Goal: Task Accomplishment & Management: Use online tool/utility

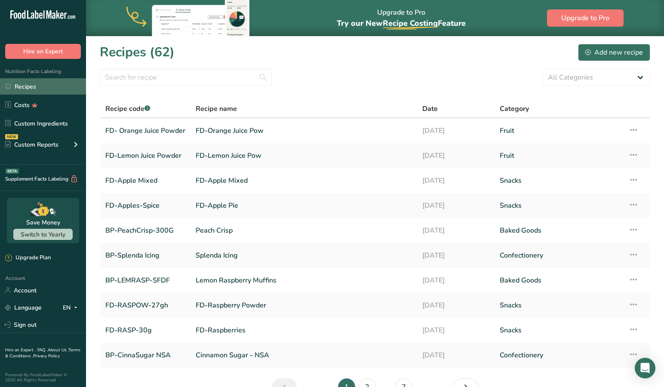
click at [25, 89] on link "Recipes" at bounding box center [43, 86] width 86 height 16
click at [130, 207] on link "FD-Apples-Spice" at bounding box center [145, 205] width 80 height 18
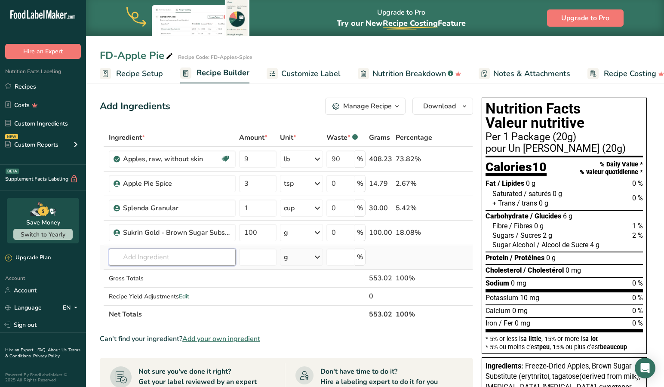
click at [175, 258] on input "text" at bounding box center [172, 256] width 127 height 17
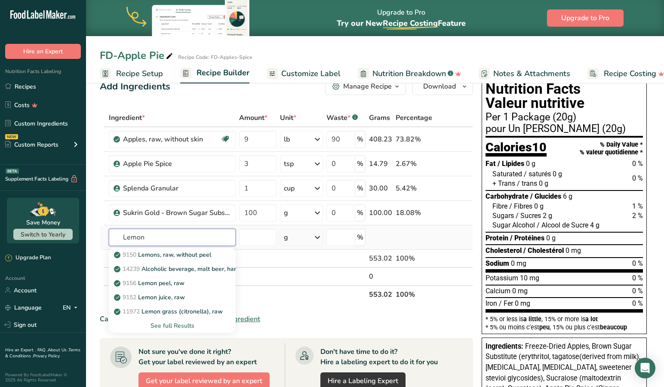
scroll to position [20, 0]
type input "L"
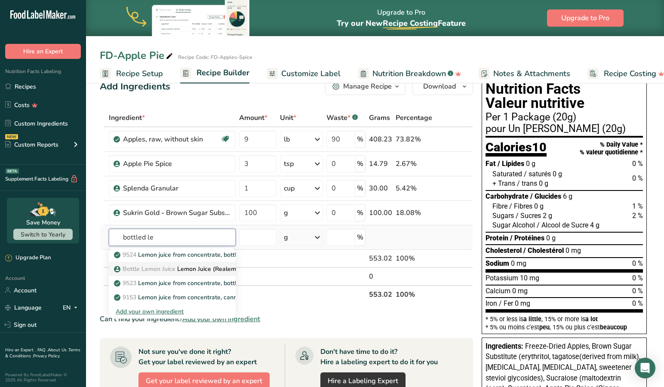
type input "bottled le"
click at [199, 269] on p "Bottle Lemon Juice Lemon Juice (Realemon) Bottled" at bounding box center [192, 268] width 152 height 9
type input "Lemon Juice (Realemon) Bottled"
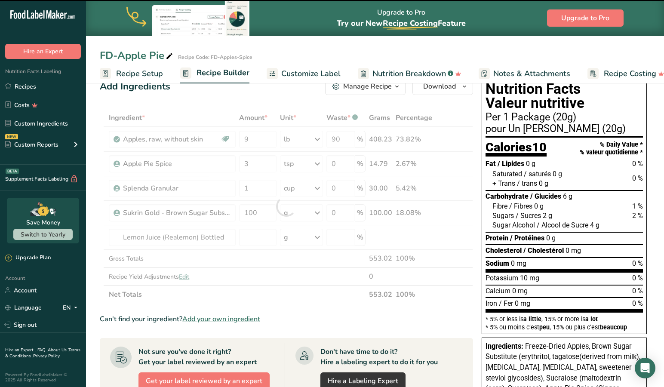
type input "0"
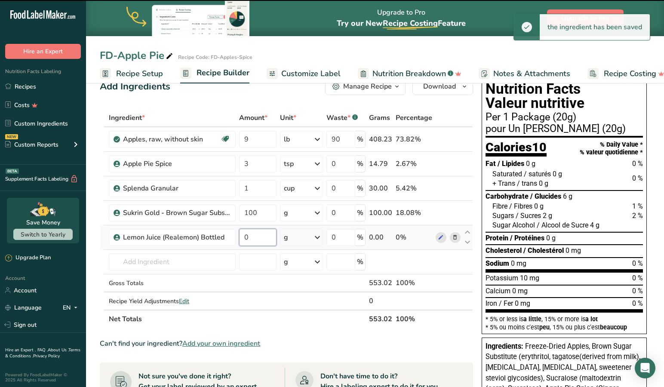
click at [257, 239] on input "0" at bounding box center [257, 237] width 37 height 17
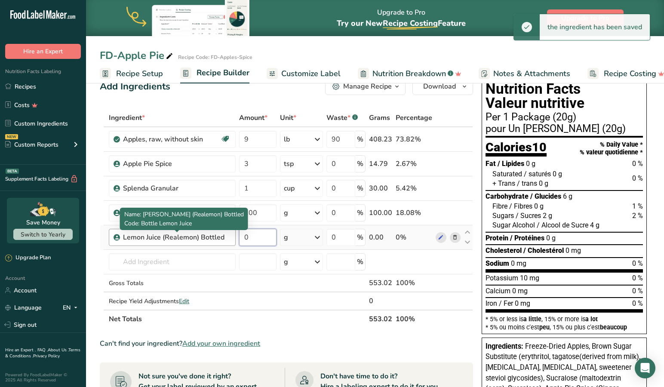
drag, startPoint x: 238, startPoint y: 239, endPoint x: 225, endPoint y: 239, distance: 12.5
click at [225, 239] on tr "Lemon Juice (Realemon) Bottled 0 g Weight Units g kg mg See more Volume Units l…" at bounding box center [286, 237] width 372 height 24
type input "1"
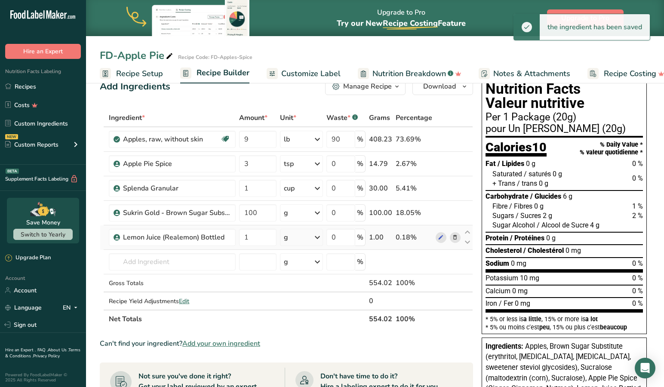
click at [319, 235] on icon at bounding box center [317, 237] width 10 height 15
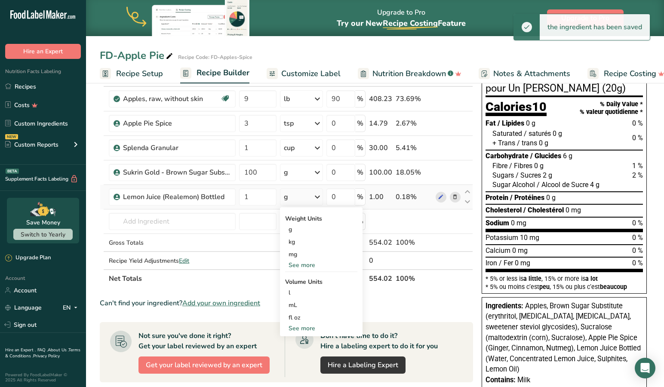
scroll to position [60, 0]
click at [299, 328] on div "See more" at bounding box center [321, 328] width 72 height 9
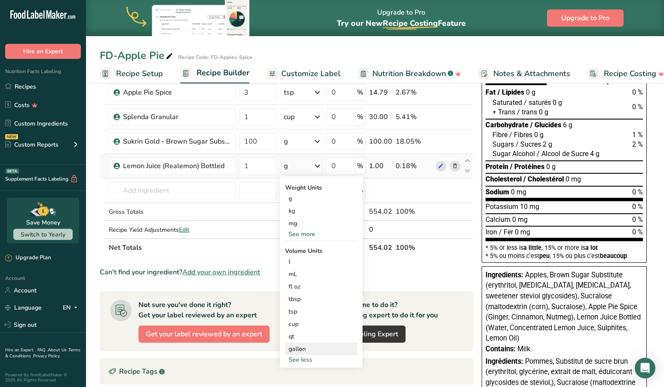
scroll to position [95, 0]
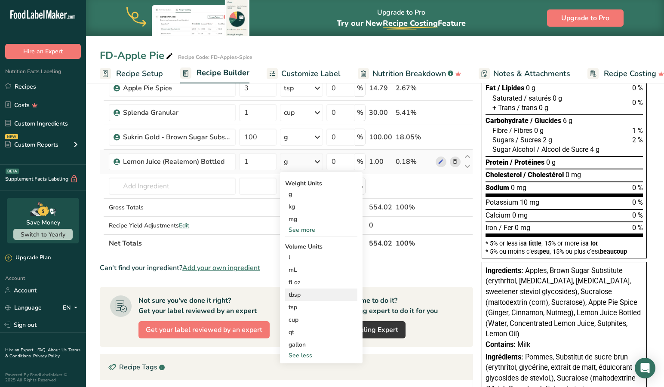
click at [297, 294] on div "tbsp" at bounding box center [320, 294] width 65 height 9
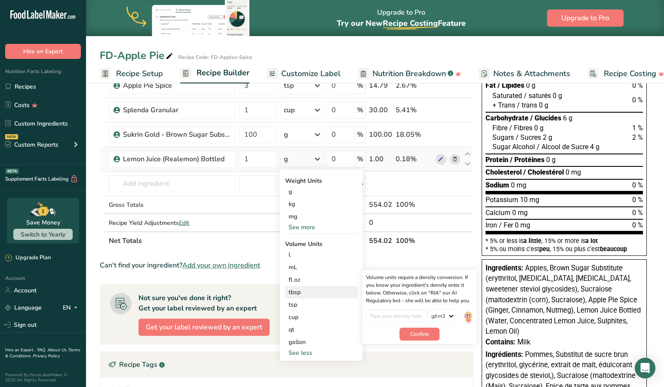
scroll to position [98, 0]
click at [300, 291] on div "tbsp" at bounding box center [320, 292] width 65 height 9
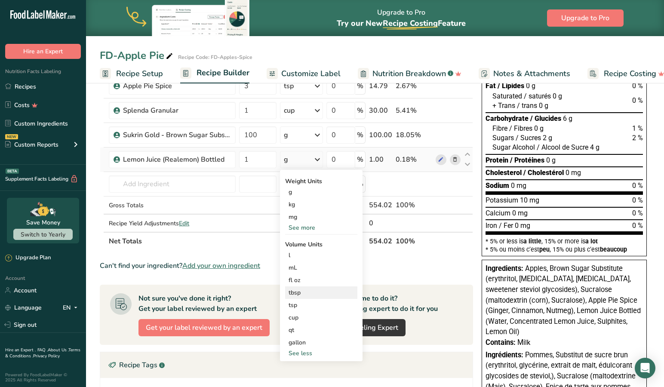
click at [295, 293] on div "tbsp" at bounding box center [320, 292] width 65 height 9
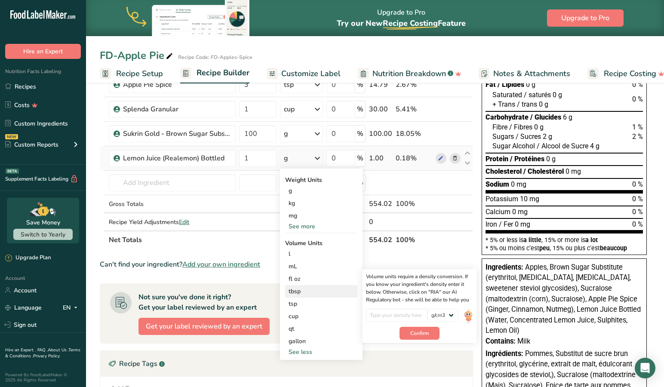
scroll to position [99, 0]
click at [469, 314] on img at bounding box center [467, 315] width 9 height 15
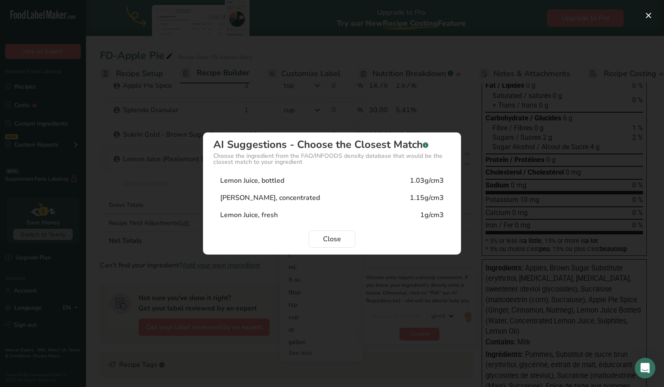
click at [428, 180] on div "1.03g/cm3" at bounding box center [427, 180] width 34 height 10
type input "1.03"
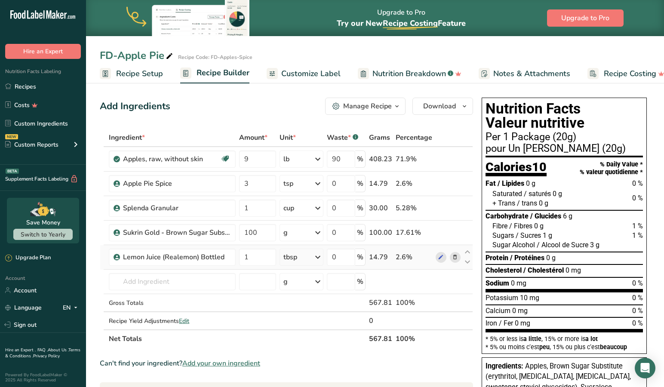
scroll to position [2, 0]
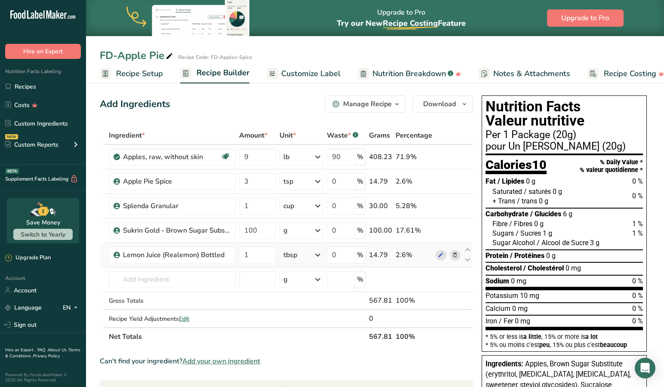
click at [303, 67] on link "Customize Label" at bounding box center [303, 73] width 74 height 19
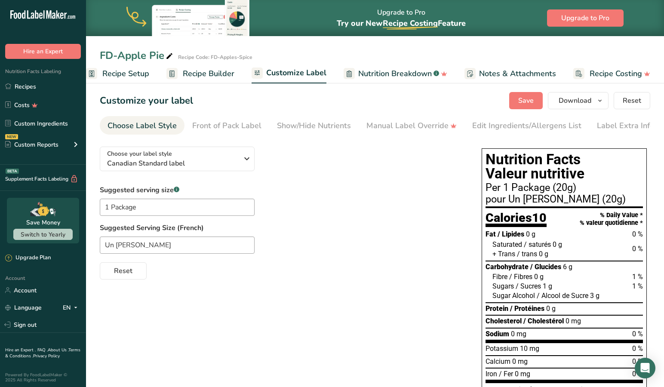
scroll to position [0, 13]
click at [522, 95] on button "Save" at bounding box center [526, 100] width 34 height 17
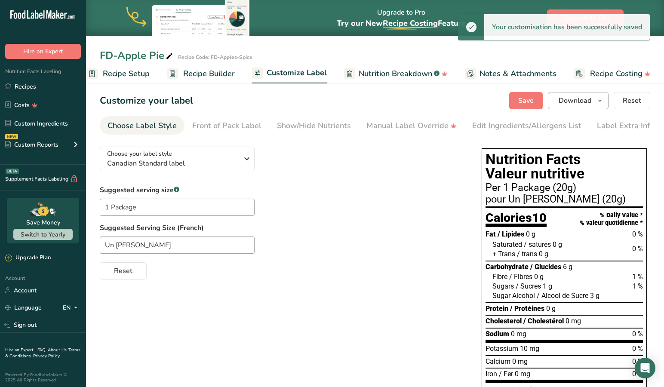
click at [570, 101] on span "Download" at bounding box center [574, 100] width 33 height 10
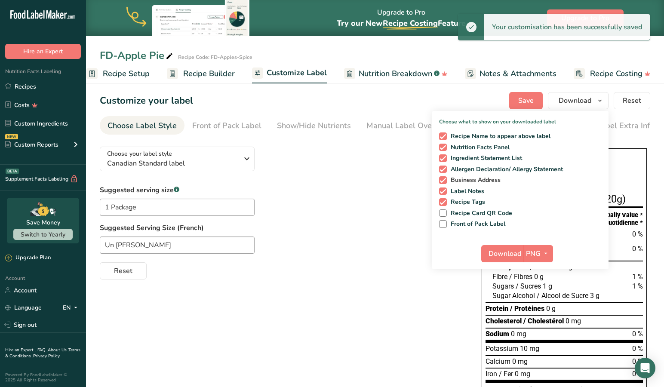
click at [446, 180] on span at bounding box center [443, 180] width 8 height 8
click at [444, 180] on input "Business Address" at bounding box center [442, 180] width 6 height 6
checkbox input "false"
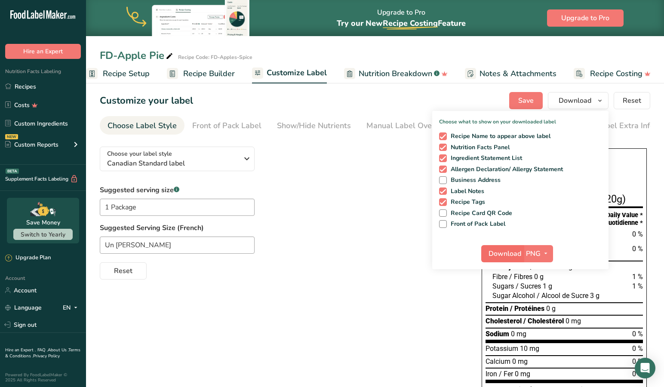
click at [511, 250] on span "Download" at bounding box center [504, 253] width 33 height 10
click at [24, 86] on link "Recipes" at bounding box center [43, 86] width 86 height 16
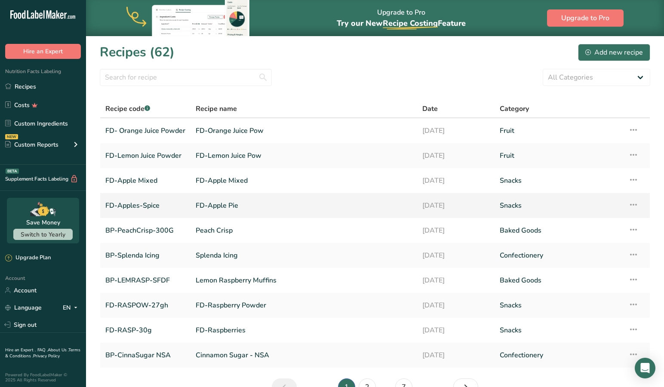
click at [153, 205] on link "FD-Apples-Spice" at bounding box center [145, 205] width 80 height 18
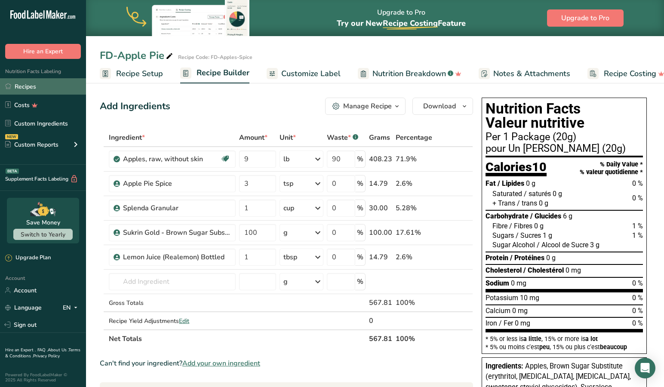
click at [31, 89] on link "Recipes" at bounding box center [43, 86] width 86 height 16
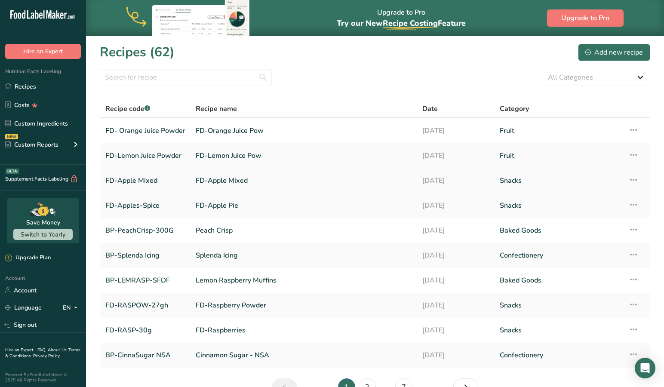
click at [135, 182] on link "FD-Apple Mixed" at bounding box center [145, 180] width 80 height 18
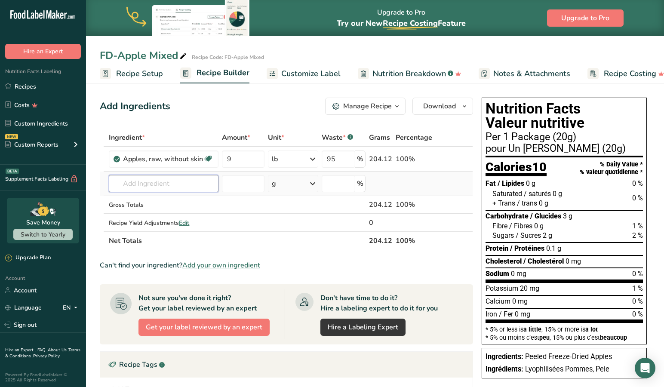
click at [157, 181] on input "text" at bounding box center [164, 183] width 110 height 17
type input ":"
type input "Realemon"
click at [193, 200] on p "Bottle Lemon Juice Lemon Juice (Realemon) Bottled" at bounding box center [192, 200] width 152 height 9
type input "Lemon Juice (Realemon) Bottled"
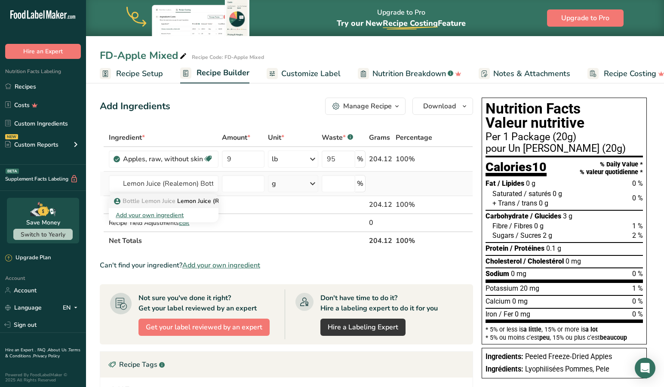
scroll to position [0, 0]
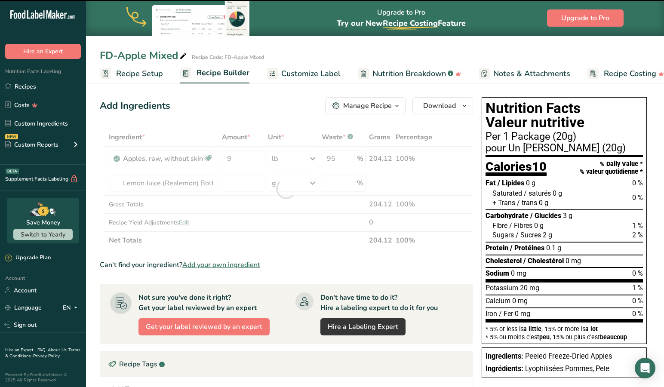
type input "0"
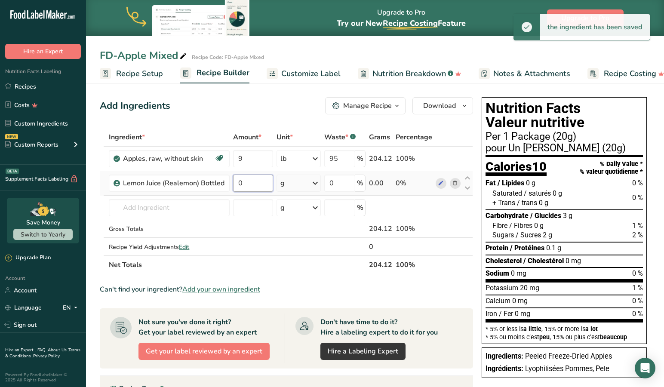
click at [246, 186] on input "0" at bounding box center [253, 183] width 40 height 17
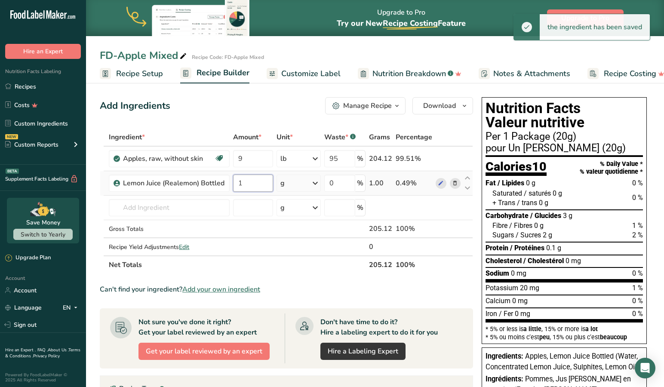
type input "1"
click at [315, 180] on icon at bounding box center [315, 182] width 10 height 15
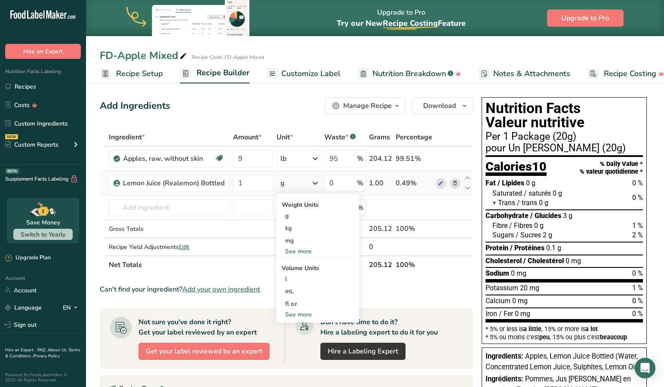
click at [301, 313] on div "See more" at bounding box center [318, 314] width 72 height 9
select select "22"
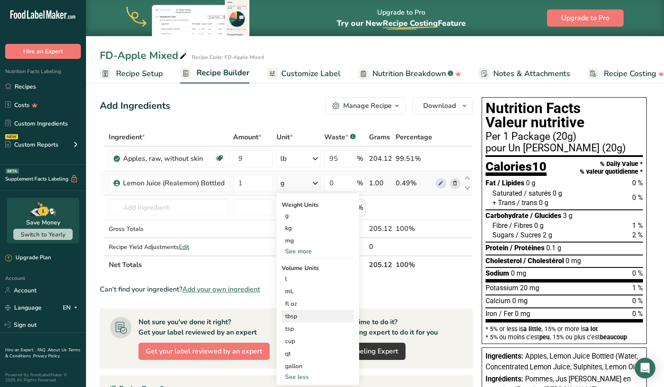
click at [299, 314] on div "tbsp" at bounding box center [317, 316] width 65 height 9
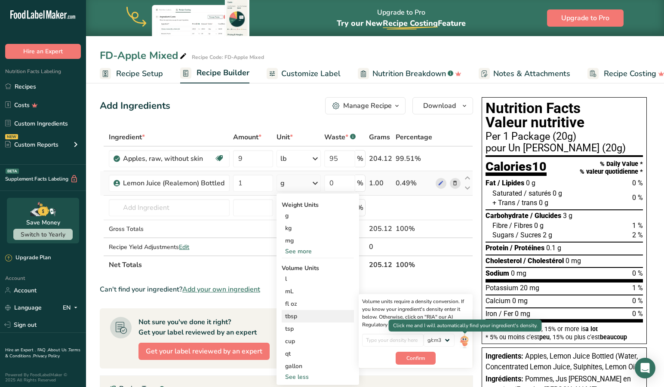
click at [463, 340] on img at bounding box center [463, 341] width 9 height 15
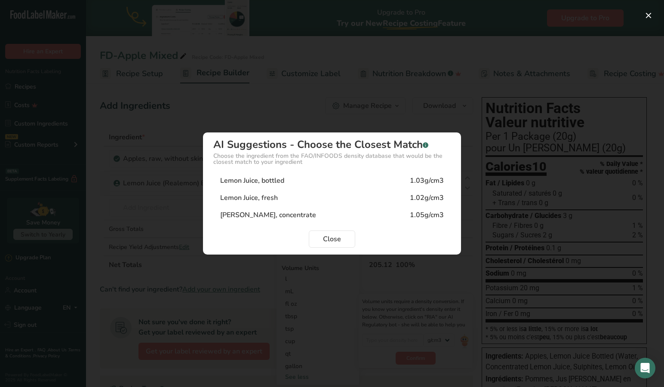
click at [276, 180] on div "Lemon Juice, bottled" at bounding box center [252, 180] width 64 height 10
type input "1.03"
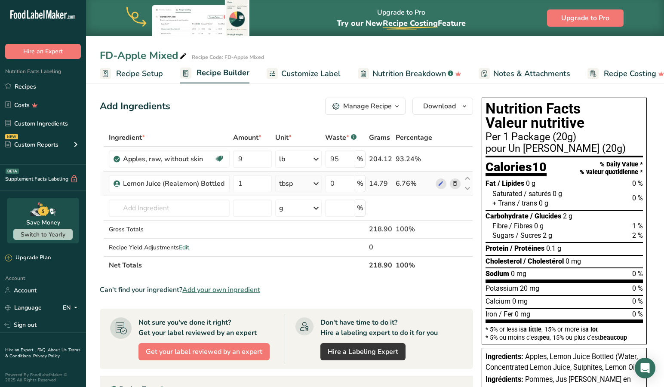
scroll to position [0, 0]
click at [291, 72] on span "Customize Label" at bounding box center [310, 74] width 59 height 12
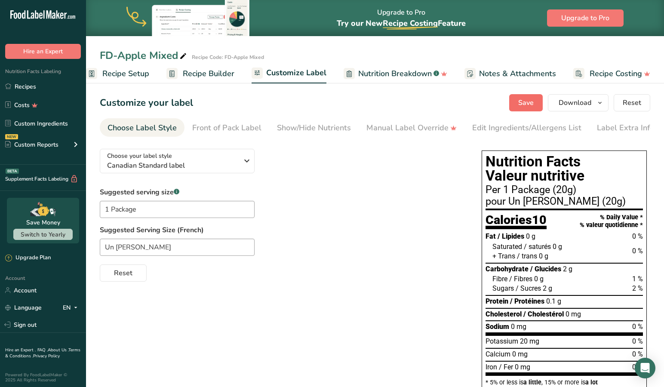
click at [528, 104] on span "Save" at bounding box center [525, 103] width 15 height 10
click at [571, 101] on span "Download" at bounding box center [574, 103] width 33 height 10
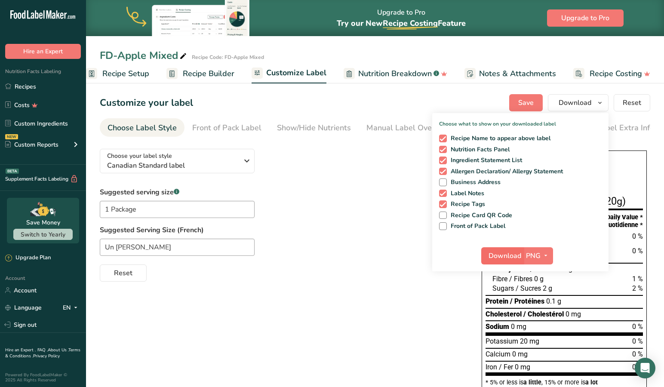
click at [504, 254] on span "Download" at bounding box center [504, 256] width 33 height 10
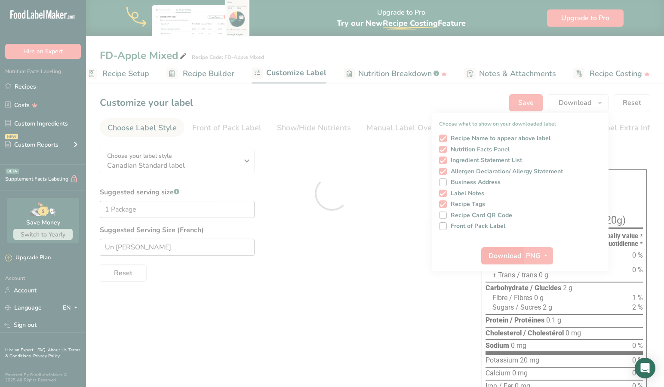
scroll to position [0, 0]
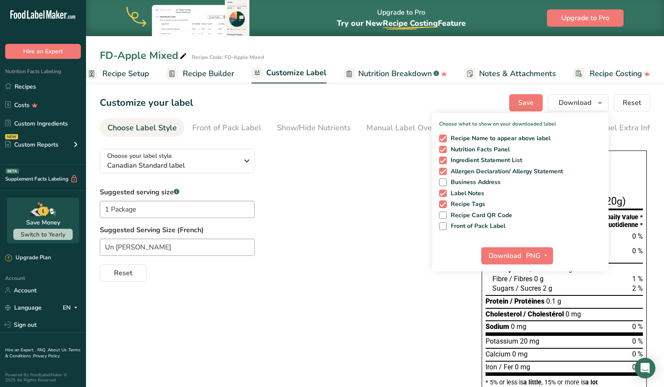
click at [328, 216] on div "Suggested serving size .a-a{fill:#347362;}.b-a{fill:#fff;} 1 Package Suggested …" at bounding box center [282, 234] width 364 height 95
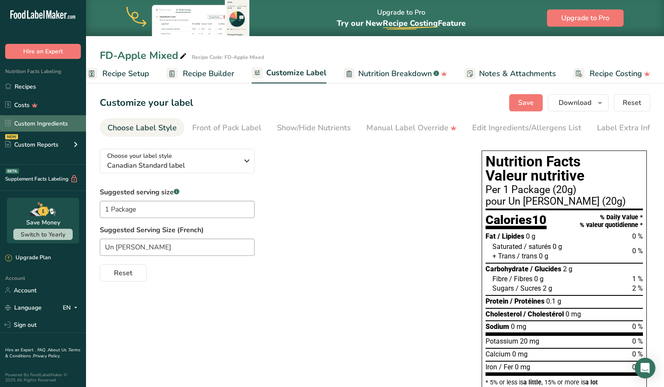
click at [34, 126] on link "Custom Ingredients" at bounding box center [43, 123] width 86 height 16
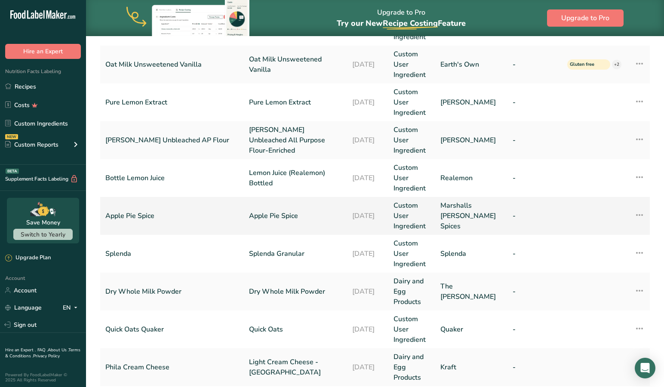
scroll to position [192, 0]
click at [171, 159] on td "Bottle Lemon Juice" at bounding box center [172, 177] width 144 height 38
click at [173, 172] on link "Bottle Lemon Juice" at bounding box center [171, 177] width 133 height 10
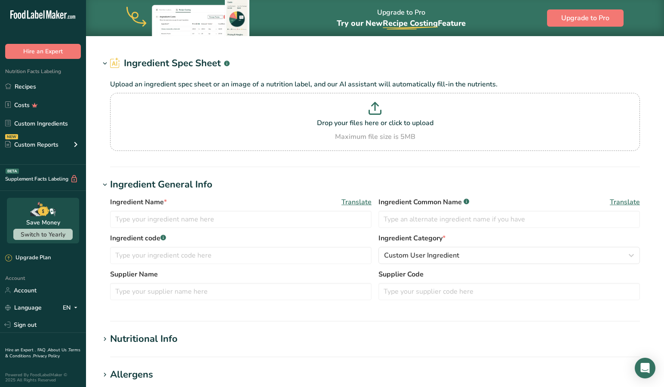
type input "Lemon Juice (Realemon) Bottled"
type input "Lemon Juice Bottled"
type input "Bottle Lemon Juice"
type input "Realemon"
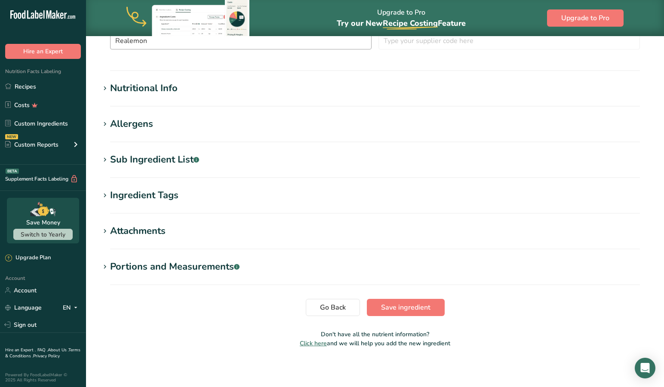
scroll to position [269, 0]
click at [104, 87] on icon at bounding box center [105, 89] width 8 height 12
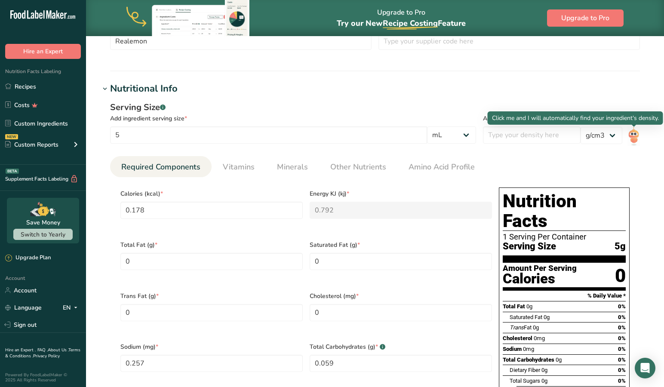
click at [632, 138] on img at bounding box center [633, 136] width 12 height 19
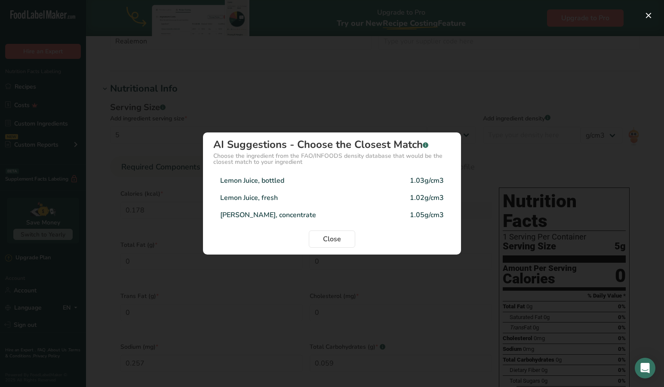
click at [286, 178] on div "Lemon Juice, bottled 1.03g/cm3" at bounding box center [331, 180] width 237 height 17
type input "1.03"
type input "0.1836"
type KJ "0.8158"
type input "0.2651"
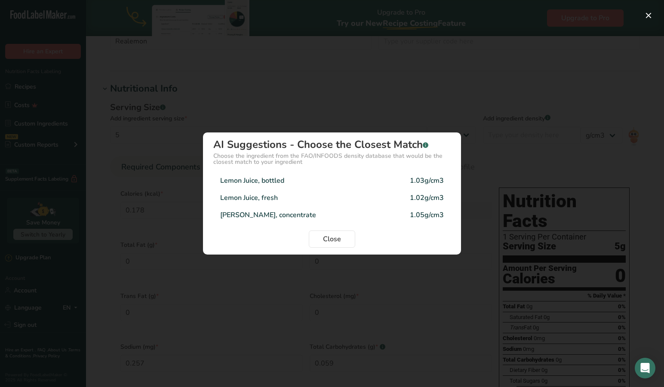
type Carbohydrates "0.0612"
type Fiber "0.0102"
type Sugars "0.0204"
type input "0.0102"
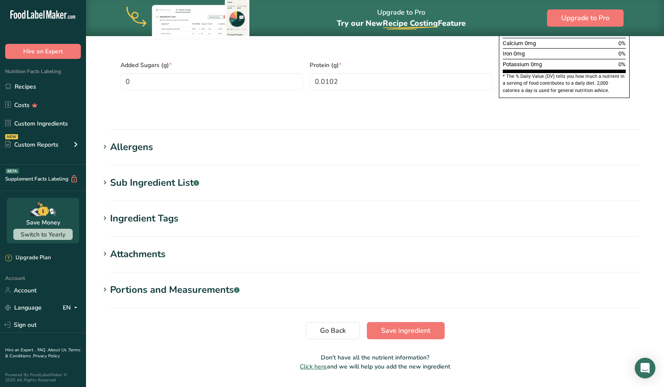
click at [398, 325] on span "Save ingredient" at bounding box center [405, 330] width 49 height 10
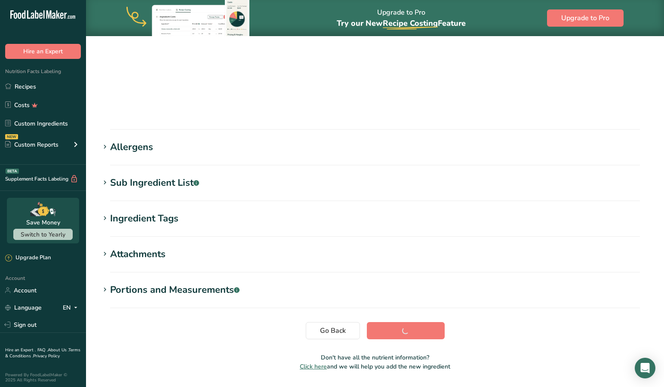
scroll to position [68, 0]
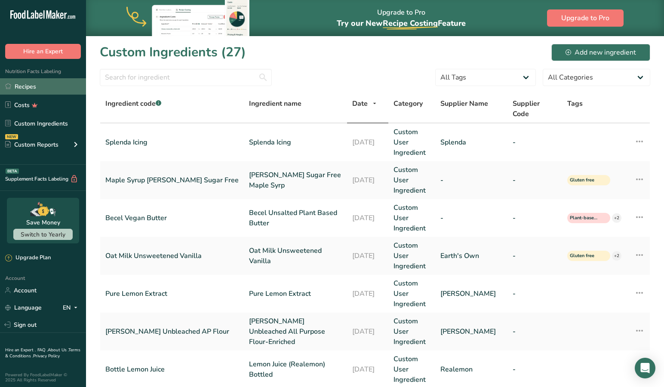
click at [28, 84] on link "Recipes" at bounding box center [43, 86] width 86 height 16
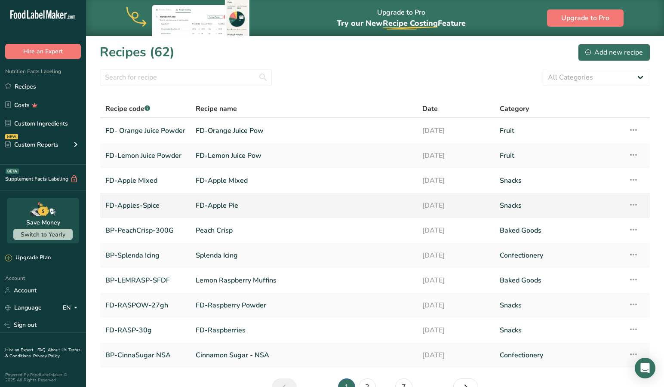
click at [155, 207] on link "FD-Apples-Spice" at bounding box center [145, 205] width 80 height 18
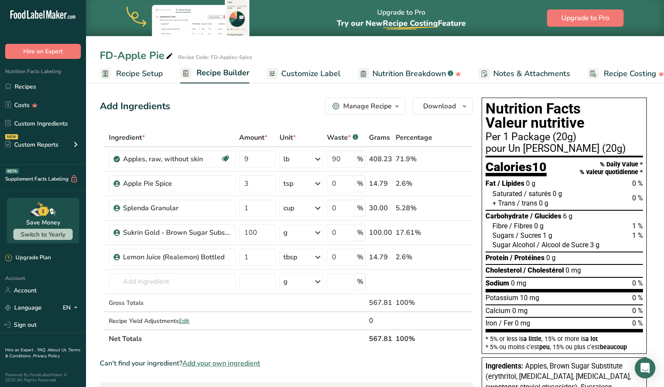
click at [129, 72] on span "Recipe Setup" at bounding box center [139, 74] width 47 height 12
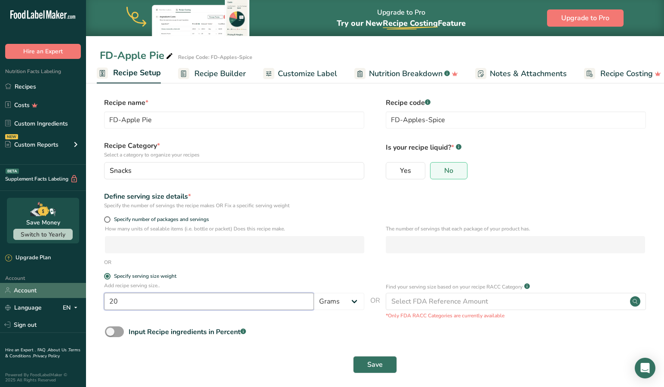
drag, startPoint x: 103, startPoint y: 300, endPoint x: 74, endPoint y: 297, distance: 29.0
click at [74, 297] on div ".a-20{fill:#fff;} Hire an Expert Nutrition Facts Labeling Recipes Costs Custom …" at bounding box center [332, 196] width 664 height 392
type input "30"
click at [378, 364] on span "Save" at bounding box center [374, 364] width 15 height 10
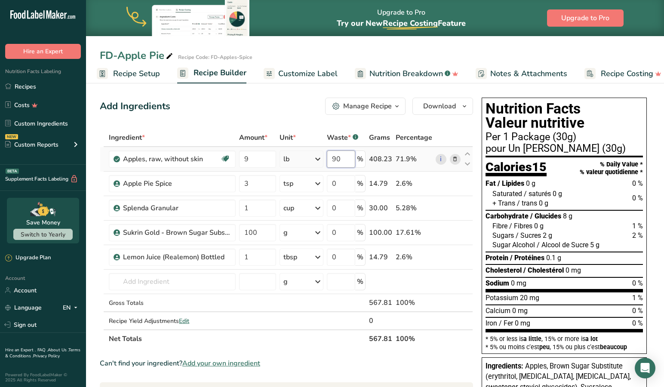
scroll to position [1, 0]
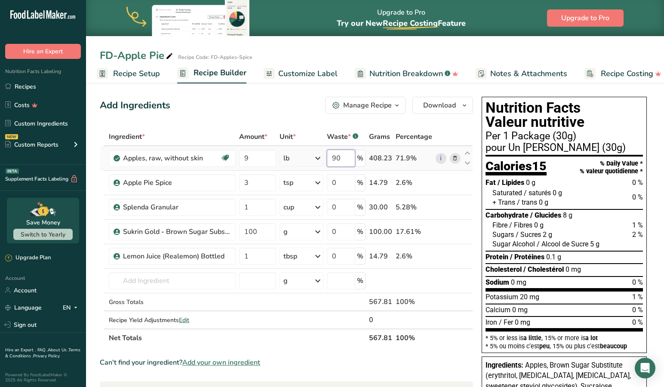
drag, startPoint x: 346, startPoint y: 161, endPoint x: 321, endPoint y: 157, distance: 25.6
click at [321, 157] on tr "Apples, raw, without skin [MEDICAL_DATA] Effect Dairy free Gluten free Vegan Ve…" at bounding box center [286, 158] width 372 height 24
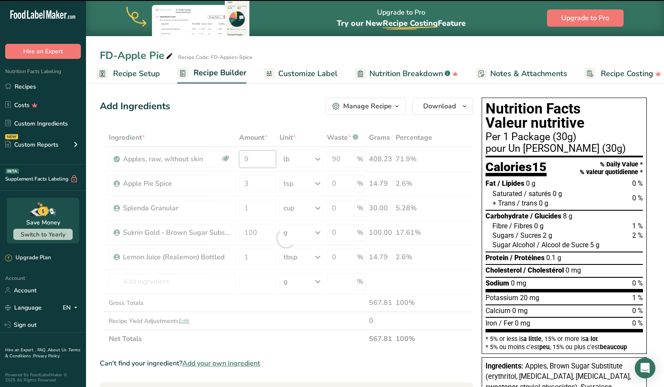
drag, startPoint x: 254, startPoint y: 154, endPoint x: 220, endPoint y: 155, distance: 33.5
click at [220, 155] on div "Ingredient * Amount * Unit * Waste * .a-a{fill:#347362;}.b-a{fill:#fff;} Grams …" at bounding box center [286, 238] width 373 height 219
type input "9"
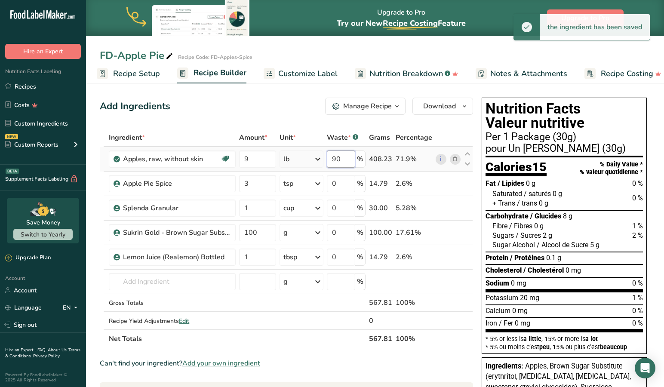
drag, startPoint x: 352, startPoint y: 161, endPoint x: 315, endPoint y: 158, distance: 37.1
click at [315, 158] on tr "Apples, raw, without skin [MEDICAL_DATA] Effect Dairy free Gluten free Vegan Ve…" at bounding box center [286, 159] width 372 height 24
type input "85"
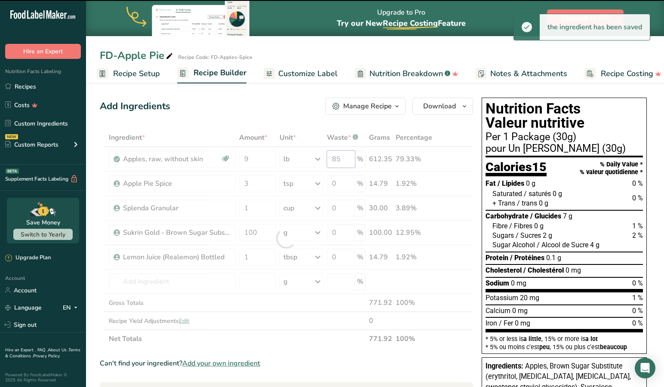
drag, startPoint x: 349, startPoint y: 160, endPoint x: 326, endPoint y: 158, distance: 23.7
click at [326, 158] on div "Ingredient * Amount * Unit * Waste * .a-a{fill:#347362;}.b-a{fill:#fff;} Grams …" at bounding box center [286, 238] width 373 height 219
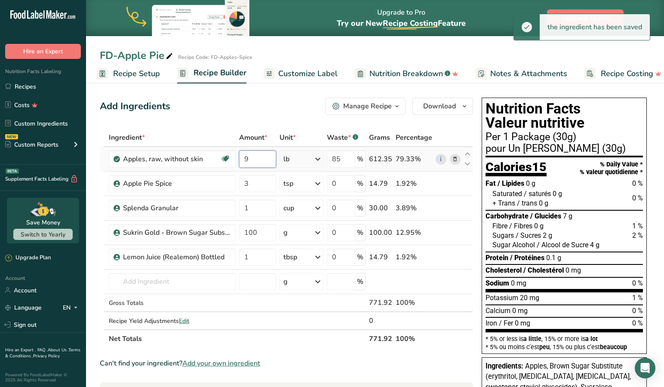
click at [254, 159] on div "Ingredient * Amount * Unit * Waste * .a-a{fill:#347362;}.b-a{fill:#fff;} Grams …" at bounding box center [286, 238] width 373 height 219
type input "9"
type input "8"
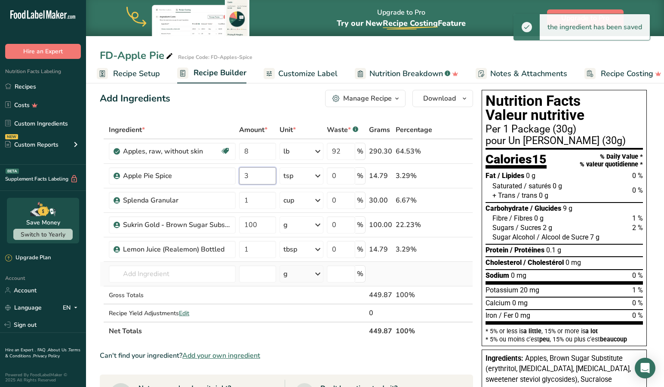
scroll to position [8, 0]
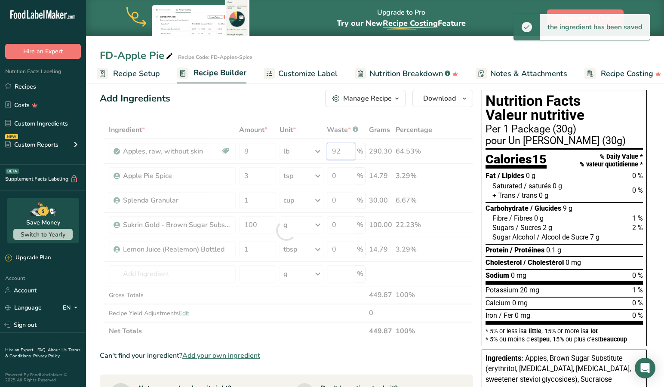
drag, startPoint x: 348, startPoint y: 150, endPoint x: 314, endPoint y: 147, distance: 34.1
click at [314, 147] on div "Ingredient * Amount * Unit * Waste * .a-a{fill:#347362;}.b-a{fill:#fff;} Grams …" at bounding box center [286, 230] width 373 height 219
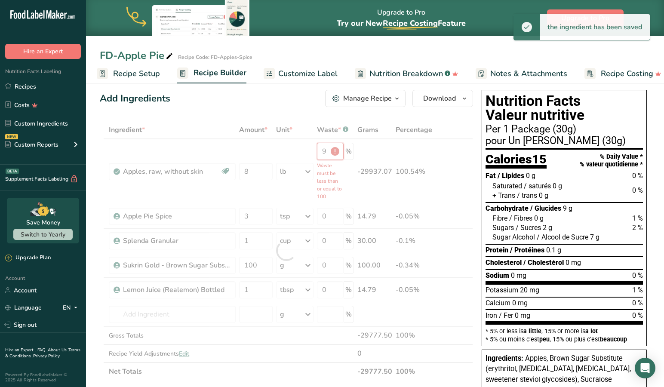
drag, startPoint x: 328, startPoint y: 149, endPoint x: 305, endPoint y: 163, distance: 26.7
click at [327, 151] on div "Ingredient * Amount * Unit * Waste * .a-a{fill:#347362;}.b-a{fill:#fff;} Grams …" at bounding box center [286, 251] width 373 height 260
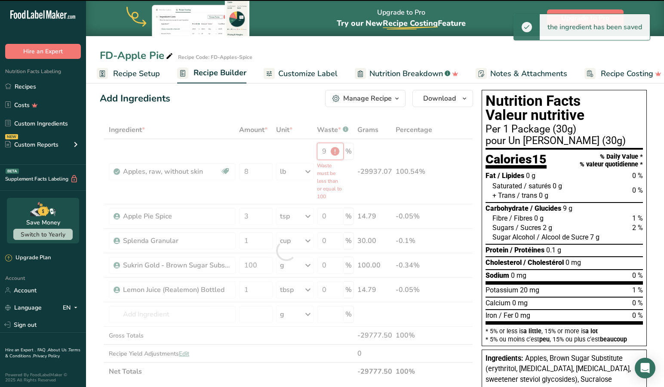
scroll to position [9, 0]
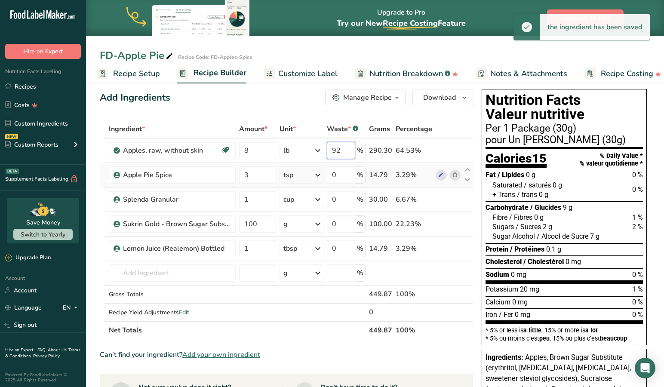
type input "9"
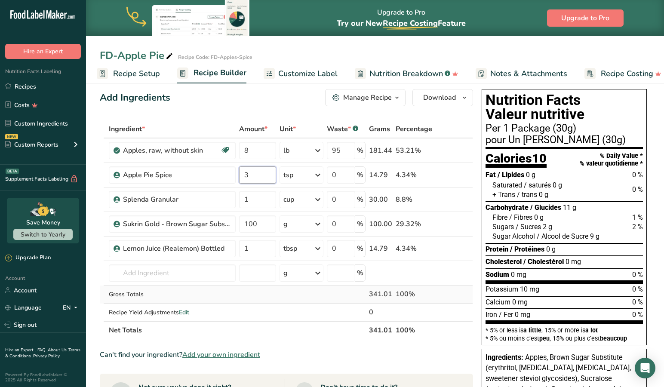
scroll to position [3, 0]
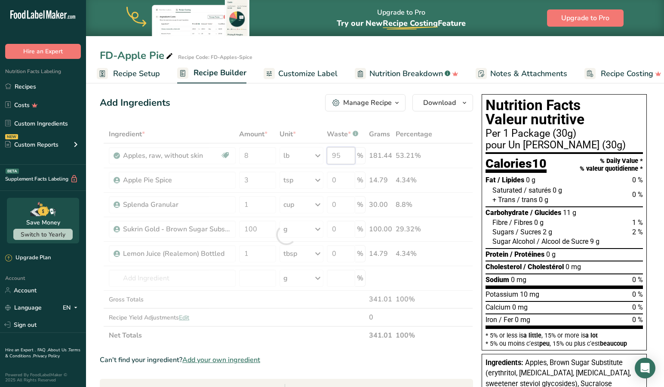
drag, startPoint x: 345, startPoint y: 154, endPoint x: 327, endPoint y: 163, distance: 19.6
click at [345, 154] on div "Ingredient * Amount * Unit * Waste * .a-a{fill:#347362;}.b-a{fill:#fff;} Grams …" at bounding box center [286, 234] width 373 height 219
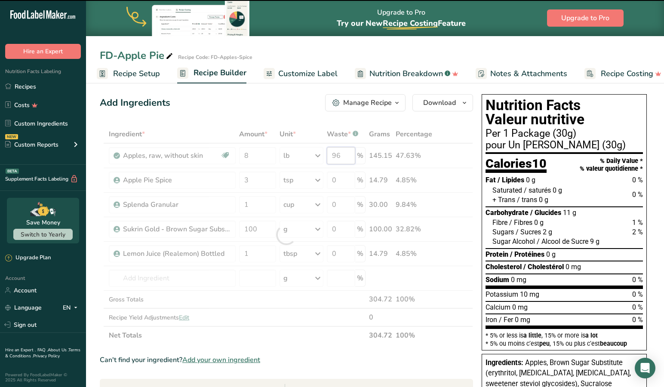
type input "95"
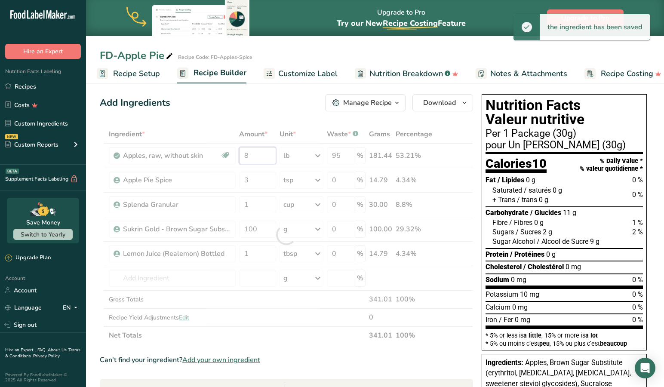
drag, startPoint x: 253, startPoint y: 156, endPoint x: 230, endPoint y: 153, distance: 22.9
click at [230, 153] on div "Ingredient * Amount * Unit * Waste * .a-a{fill:#347362;}.b-a{fill:#fff;} Grams …" at bounding box center [286, 234] width 373 height 219
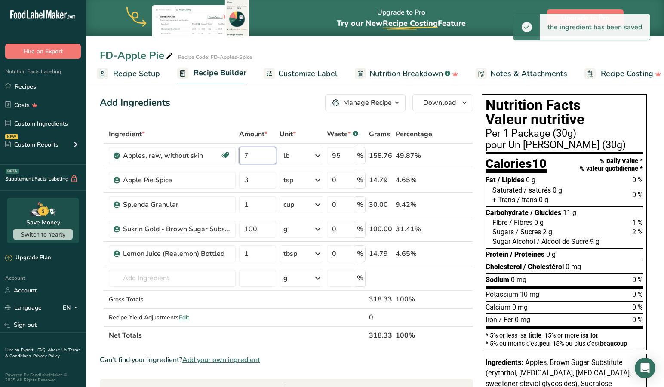
type input "7"
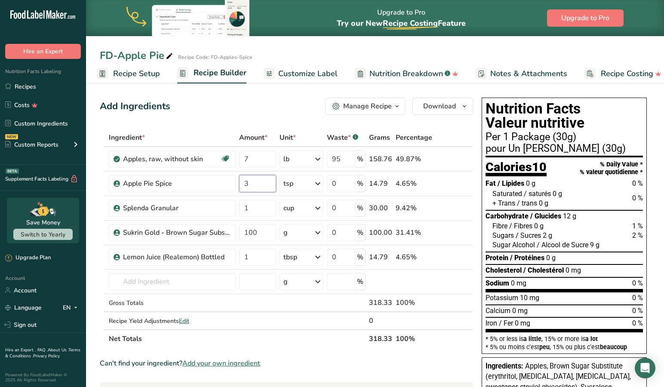
scroll to position [0, 0]
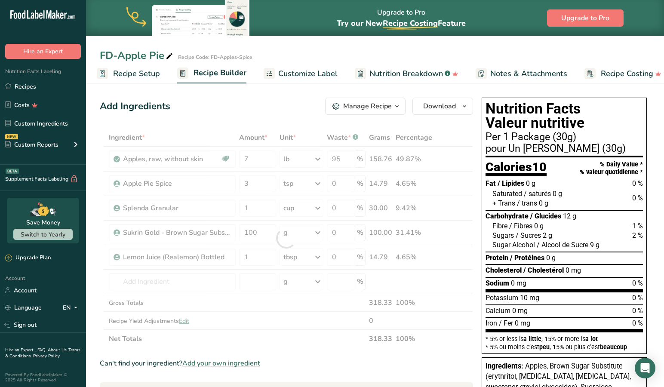
click at [318, 72] on span "Customize Label" at bounding box center [307, 74] width 59 height 12
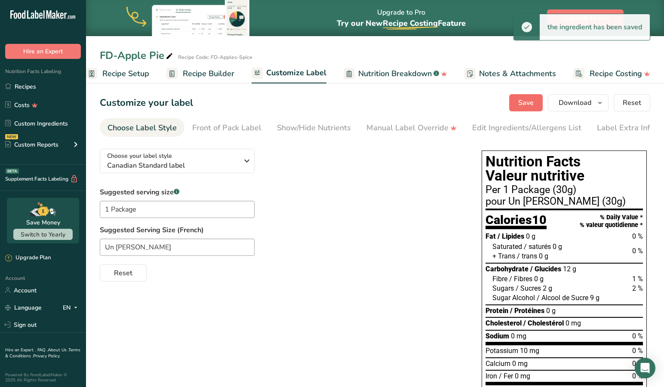
click at [525, 100] on span "Save" at bounding box center [525, 103] width 15 height 10
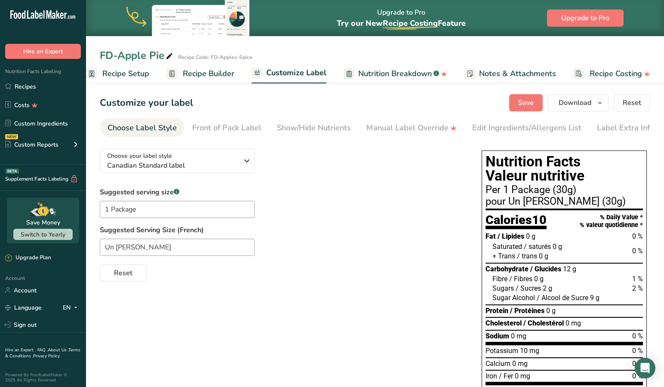
click at [122, 71] on span "Recipe Setup" at bounding box center [125, 74] width 47 height 12
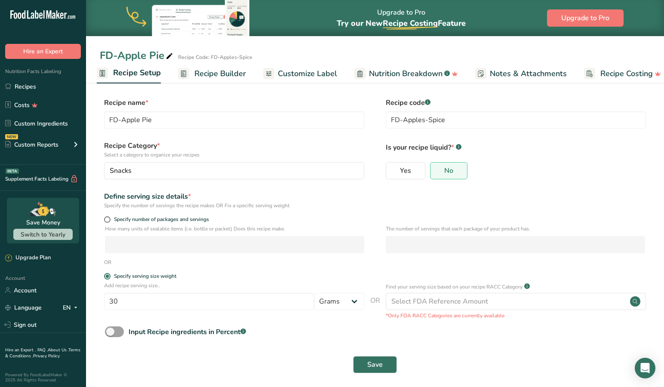
click at [374, 358] on button "Save" at bounding box center [375, 364] width 44 height 17
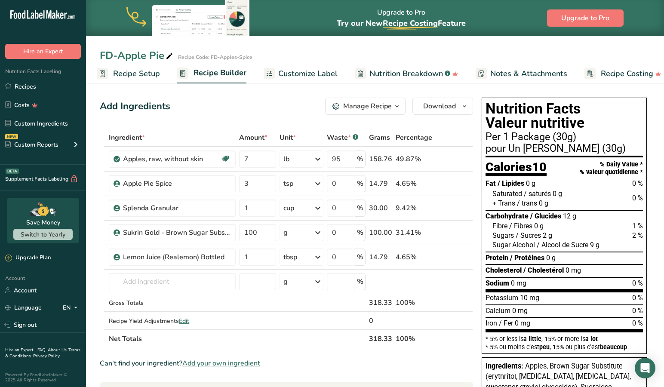
click at [297, 70] on span "Customize Label" at bounding box center [307, 74] width 59 height 12
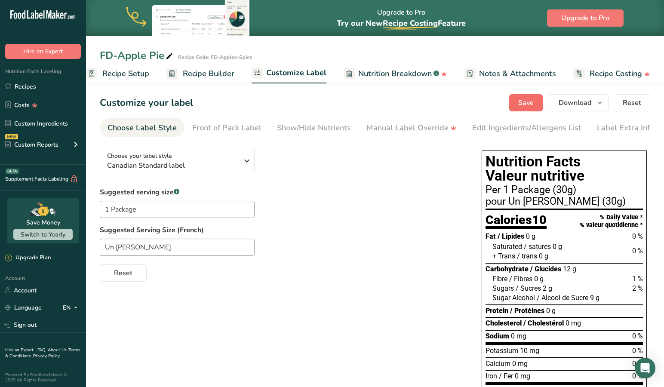
click at [530, 100] on span "Save" at bounding box center [525, 103] width 15 height 10
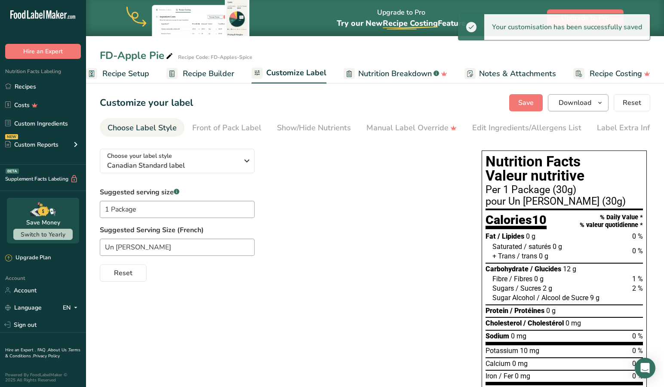
click at [576, 102] on span "Download" at bounding box center [574, 103] width 33 height 10
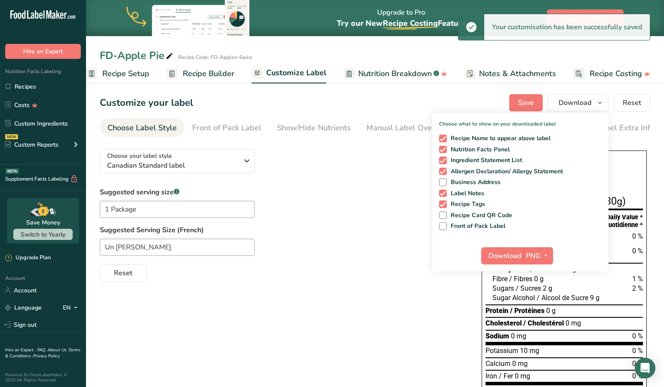
click at [509, 257] on span "Download" at bounding box center [504, 256] width 33 height 10
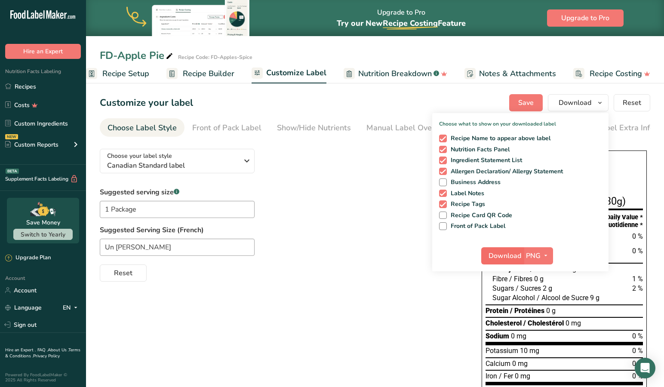
scroll to position [0, 0]
click at [506, 253] on span "Download" at bounding box center [504, 256] width 33 height 10
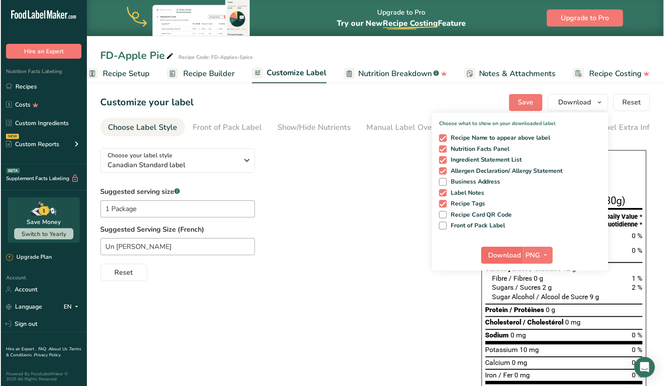
scroll to position [0, 0]
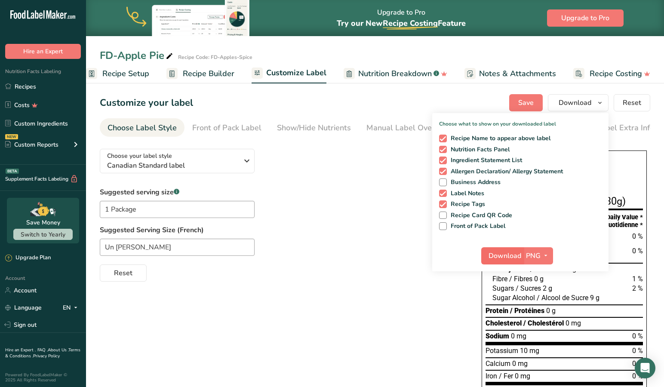
click at [498, 258] on span "Download" at bounding box center [504, 256] width 33 height 10
